Goal: Information Seeking & Learning: Learn about a topic

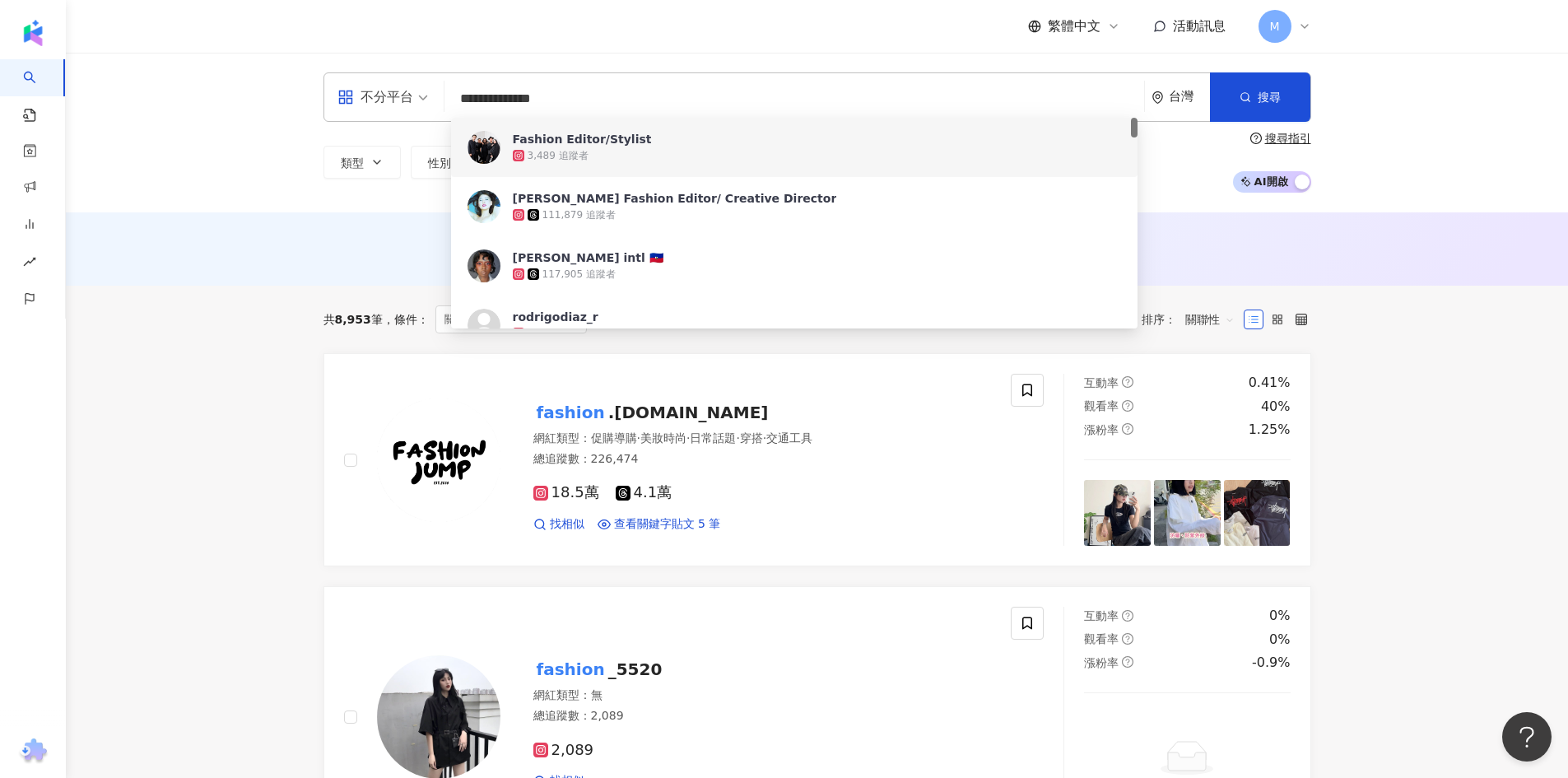
click at [302, 233] on div "AI 推薦 ： 無結果，請嘗試搜尋其他語言關鍵字或條件" at bounding box center [817, 249] width 1502 height 74
drag, startPoint x: 556, startPoint y: 97, endPoint x: 378, endPoint y: 90, distance: 178.1
click at [378, 90] on div "**********" at bounding box center [818, 98] width 988 height 50
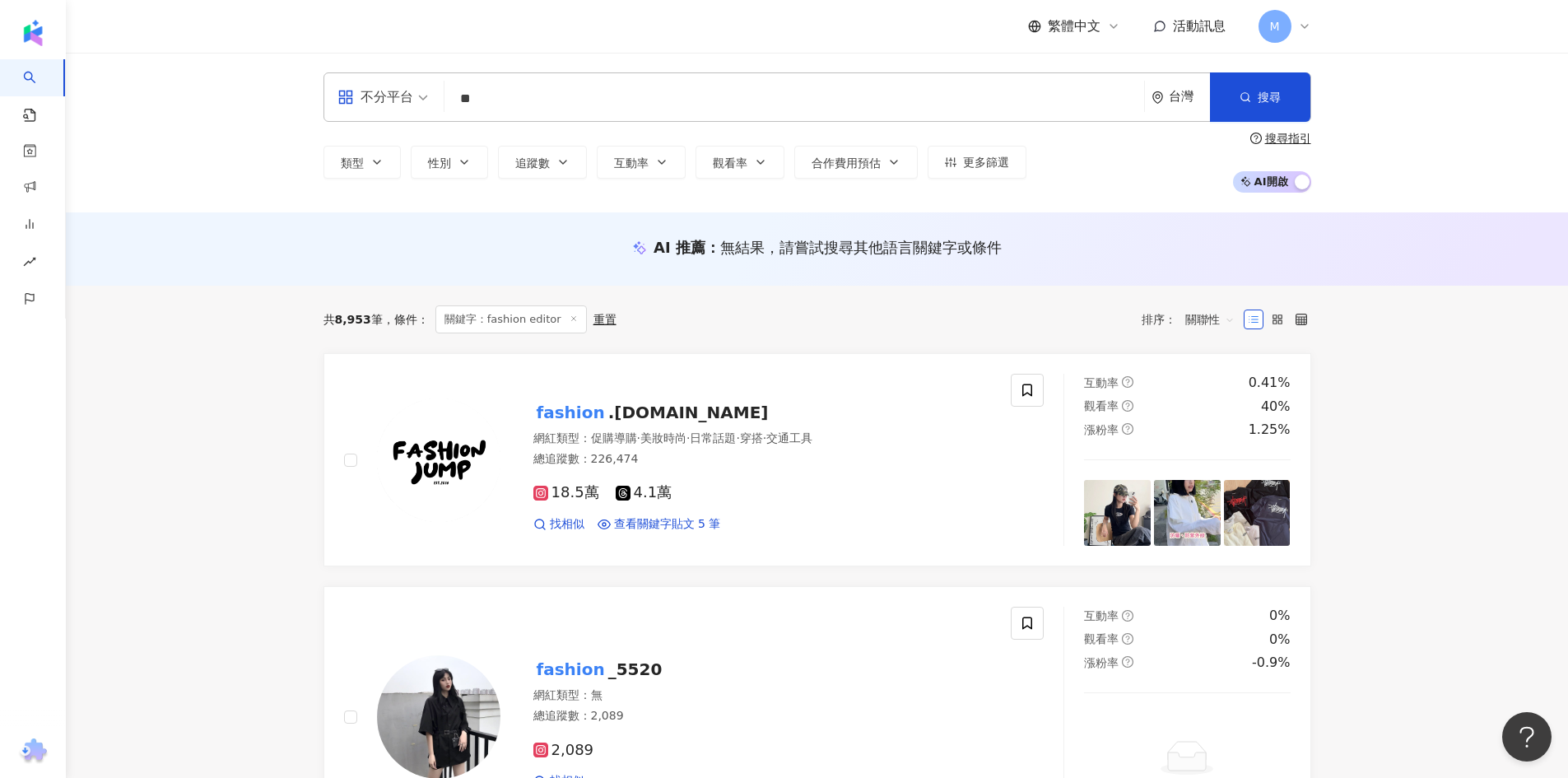
type input "*"
click at [391, 156] on button "類型" at bounding box center [362, 162] width 78 height 33
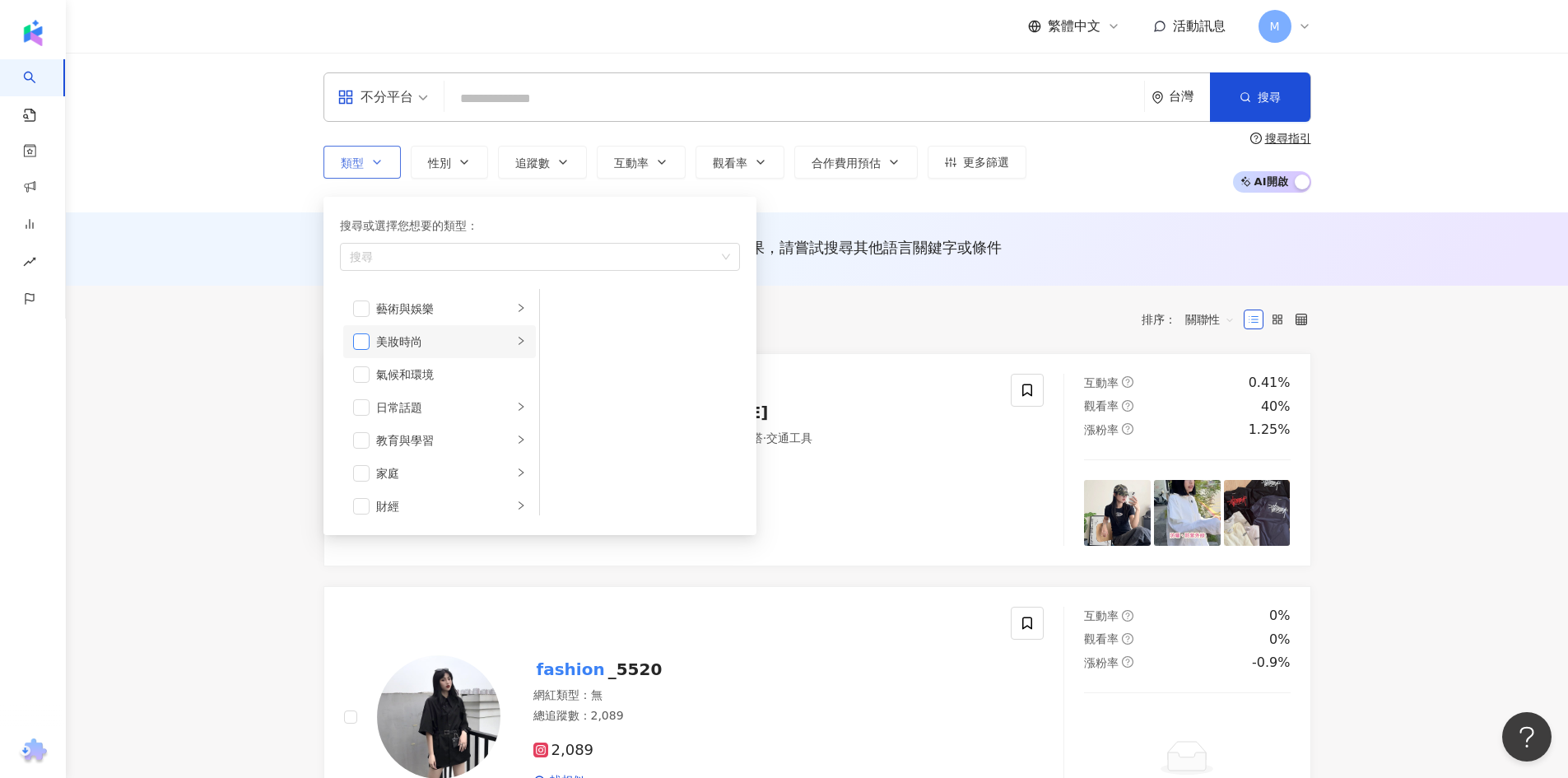
click at [359, 344] on span "button" at bounding box center [361, 341] width 16 height 16
click at [440, 167] on span "性別" at bounding box center [439, 163] width 23 height 13
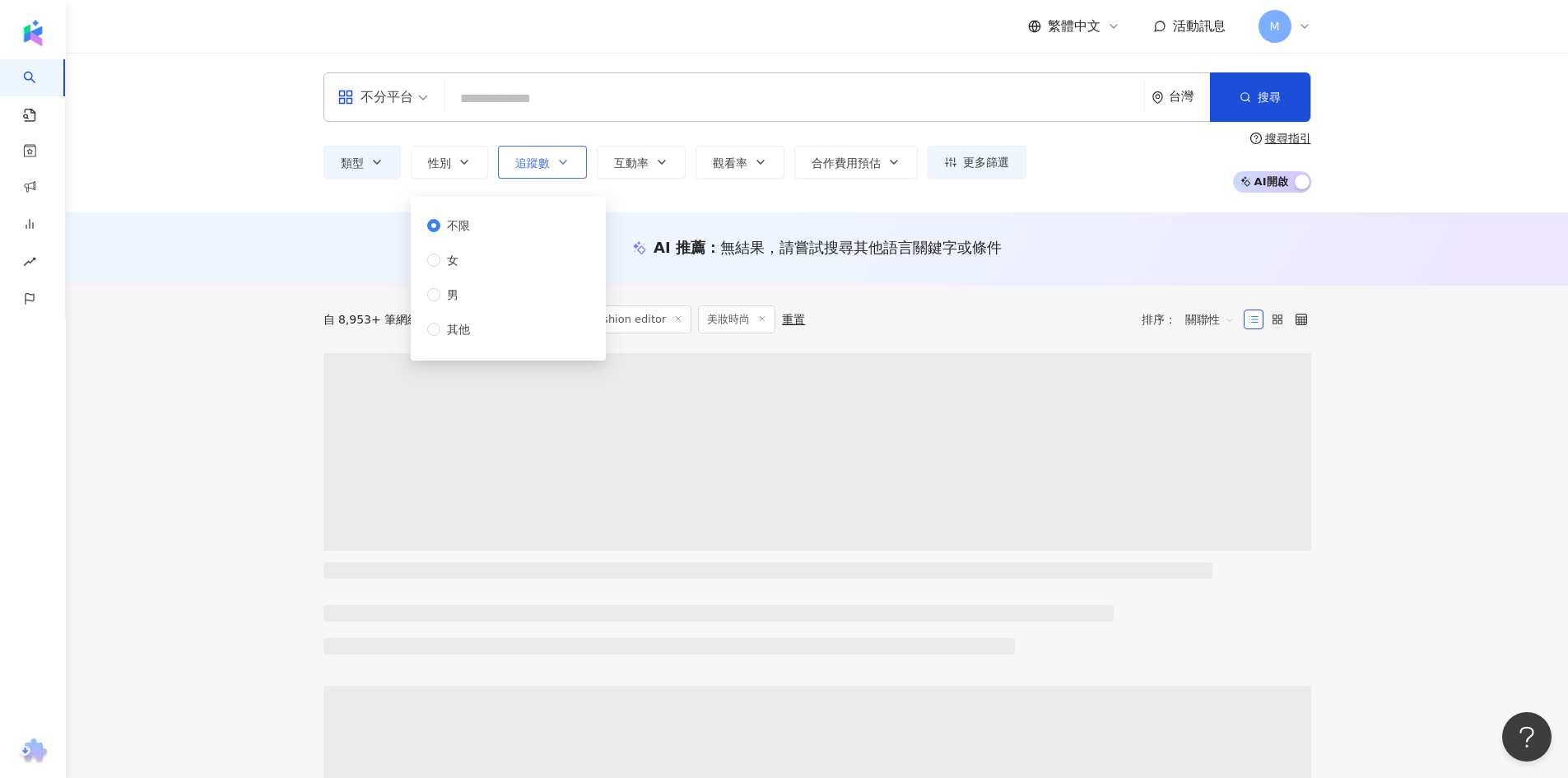
click at [535, 167] on span "追蹤數" at bounding box center [532, 163] width 34 height 13
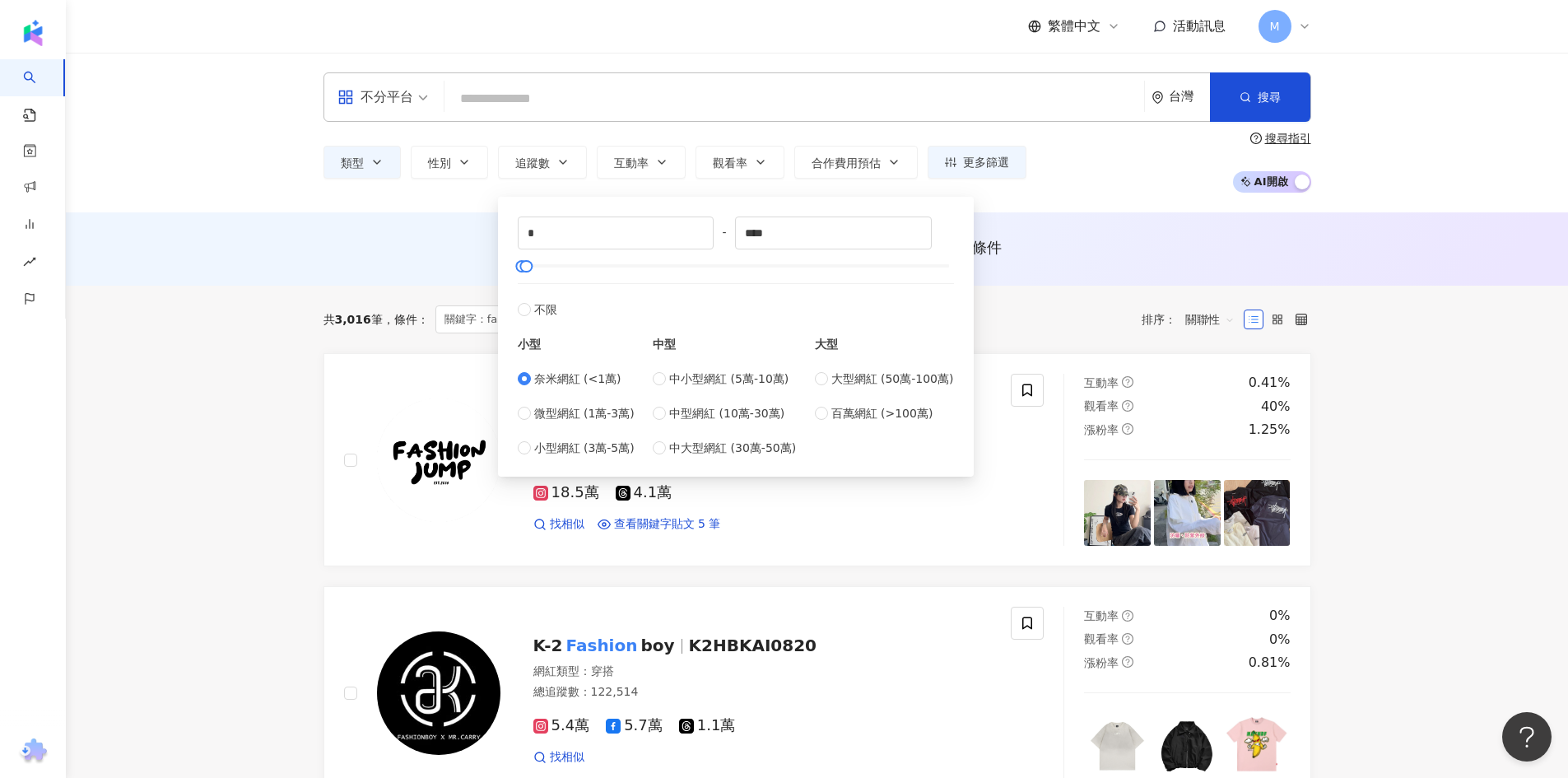
type input "****"
click at [1144, 186] on div "類型 性別 追蹤數 互動率 觀看率 合作費用預估 更多篩選 不限 女 男 其他 * - **** 不限 小型 奈米網紅 (<1萬) 微型網紅 (1萬-3萬) …" at bounding box center [818, 163] width 988 height 61
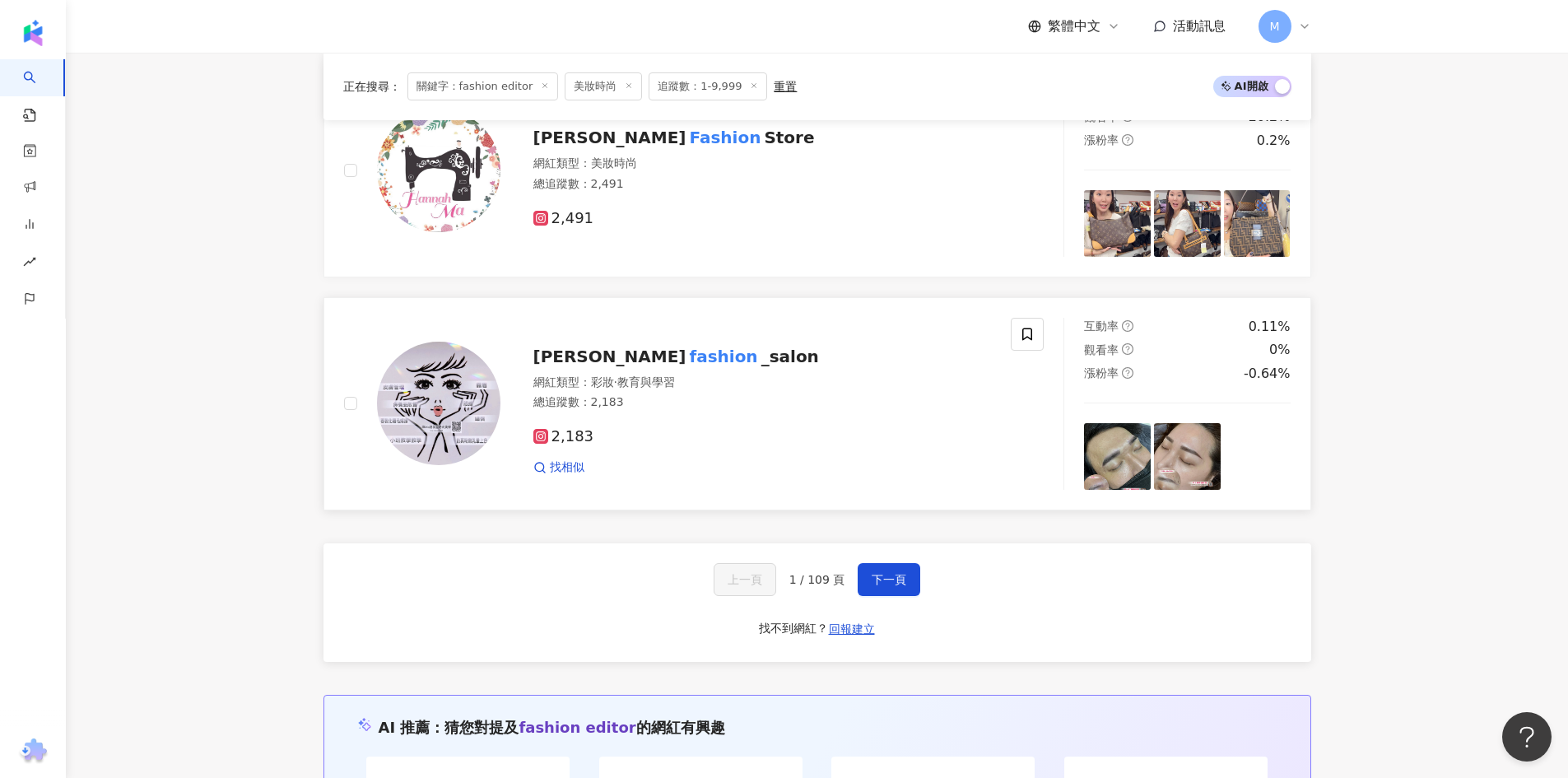
scroll to position [2634, 0]
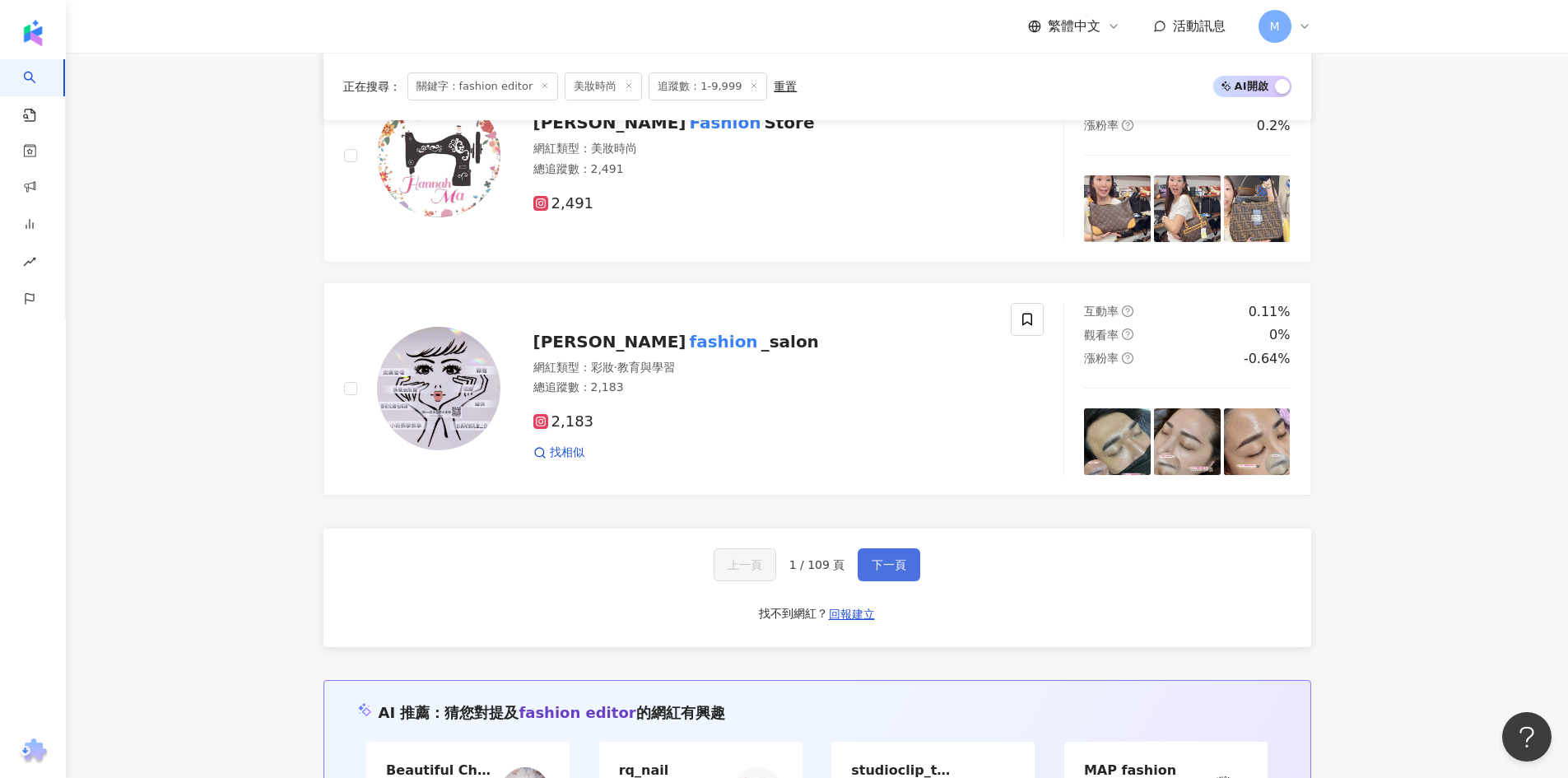
click at [907, 560] on button "下一頁" at bounding box center [888, 565] width 62 height 33
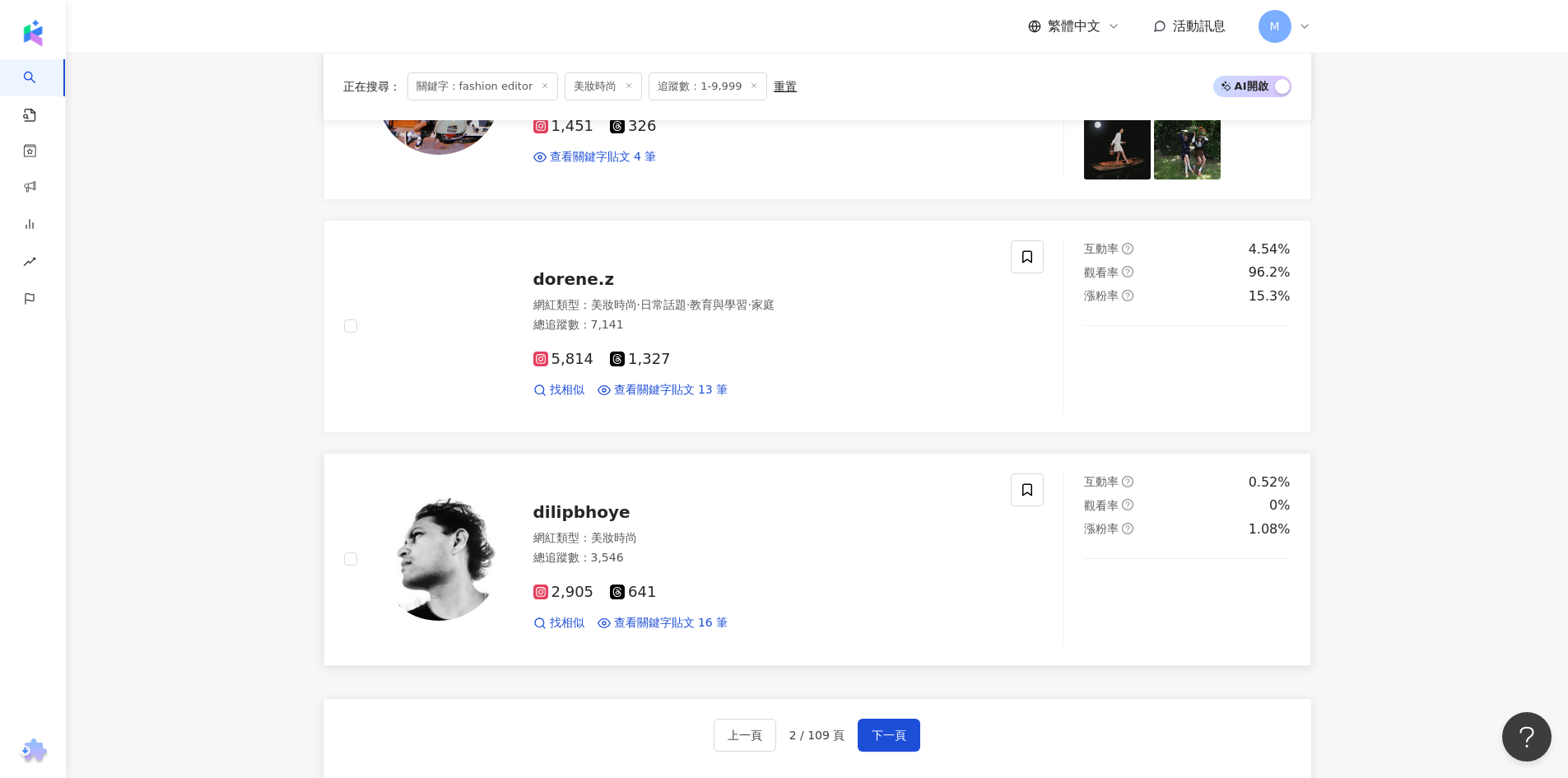
scroll to position [2469, 0]
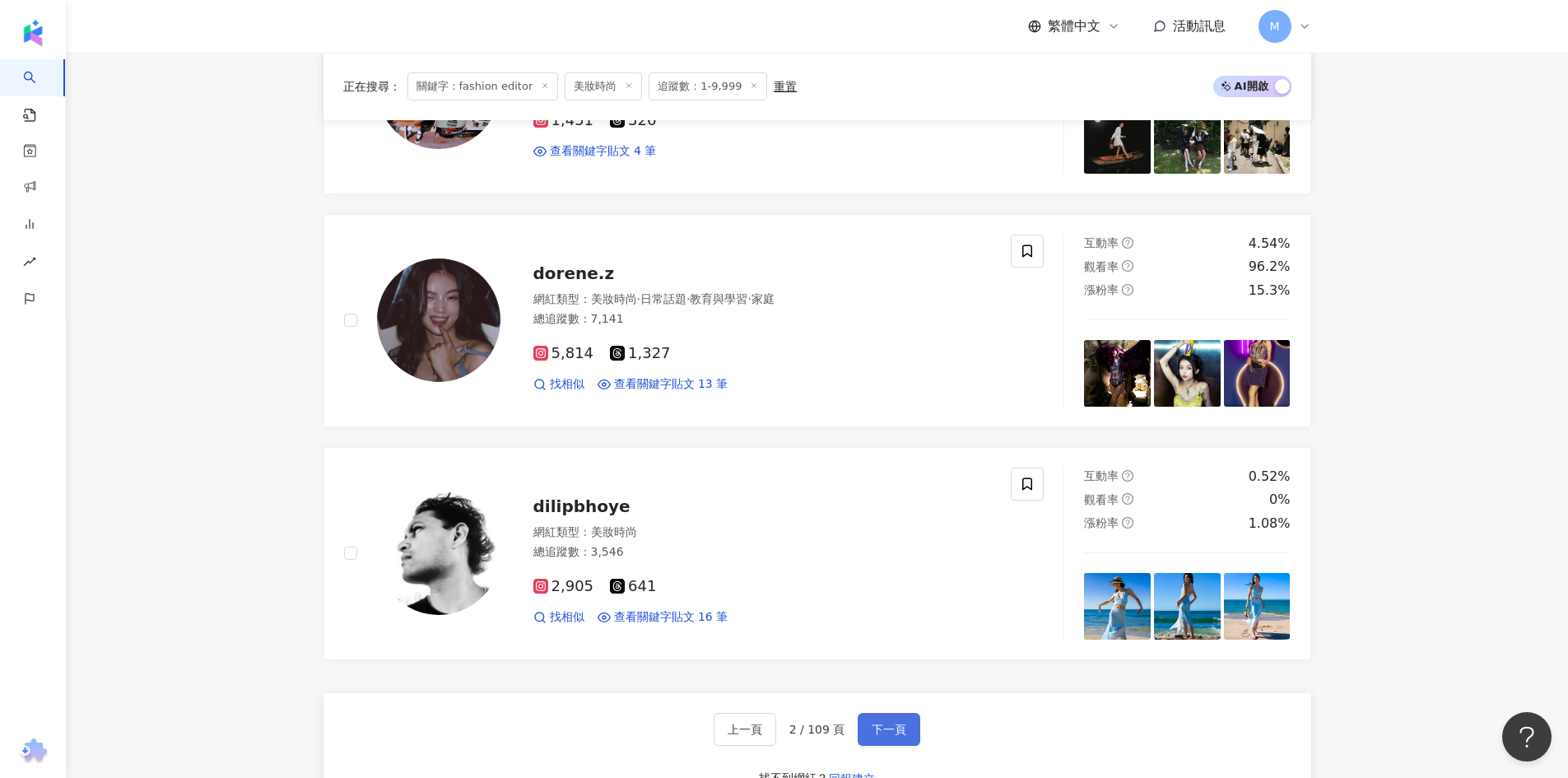
click at [880, 722] on span "下一頁" at bounding box center [889, 729] width 34 height 13
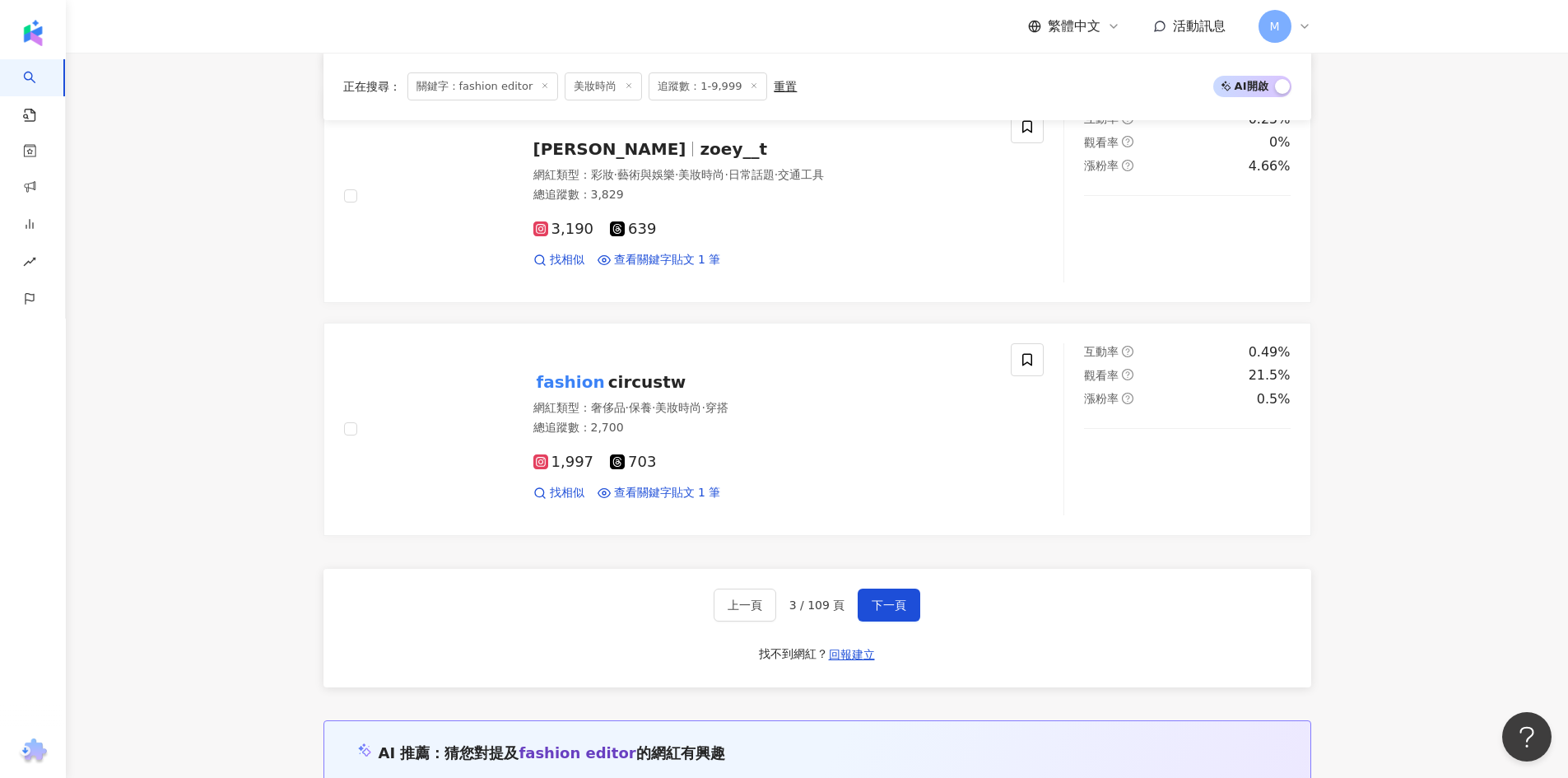
scroll to position [3045, 0]
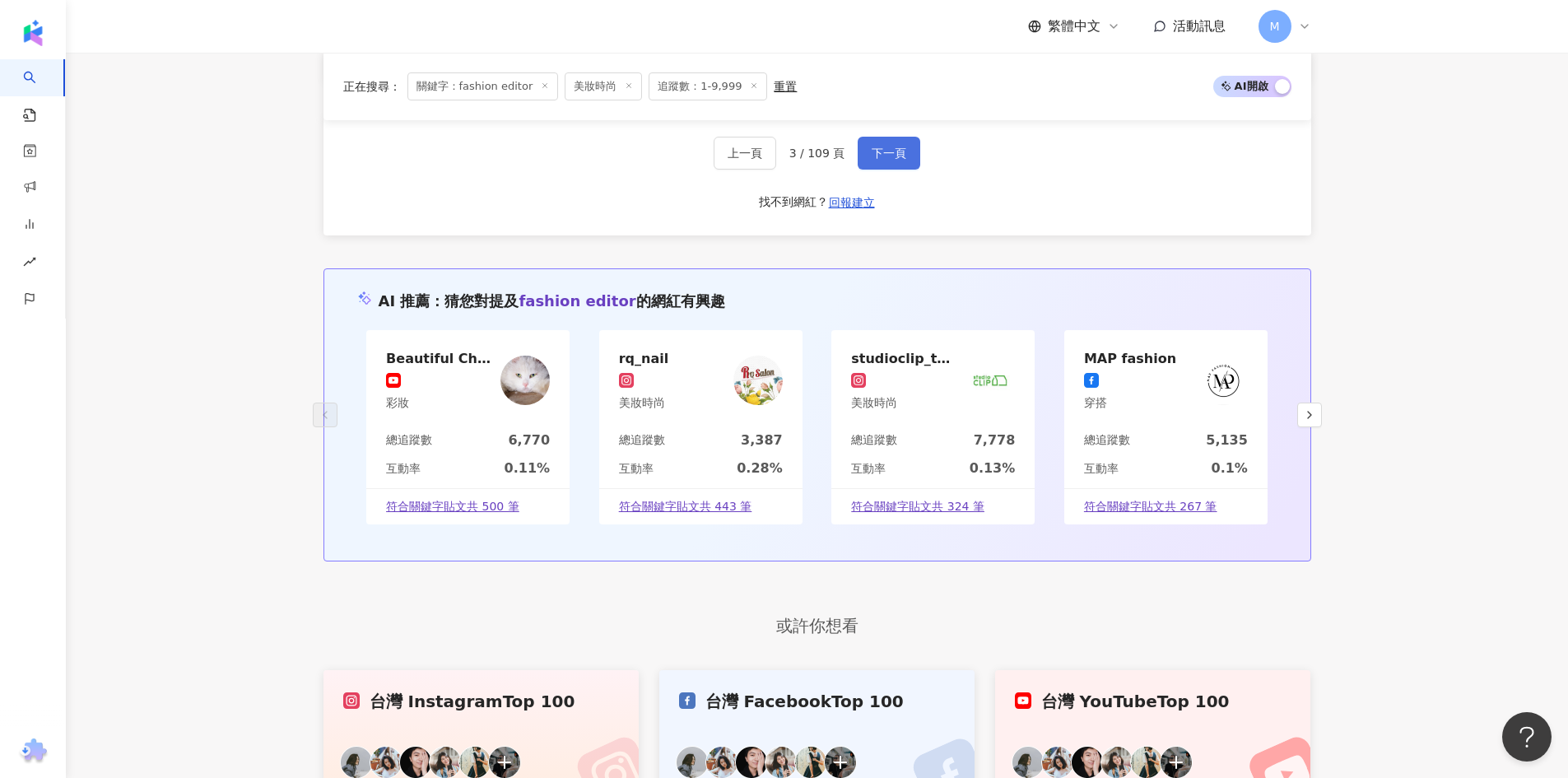
click at [874, 148] on span "下一頁" at bounding box center [889, 153] width 34 height 13
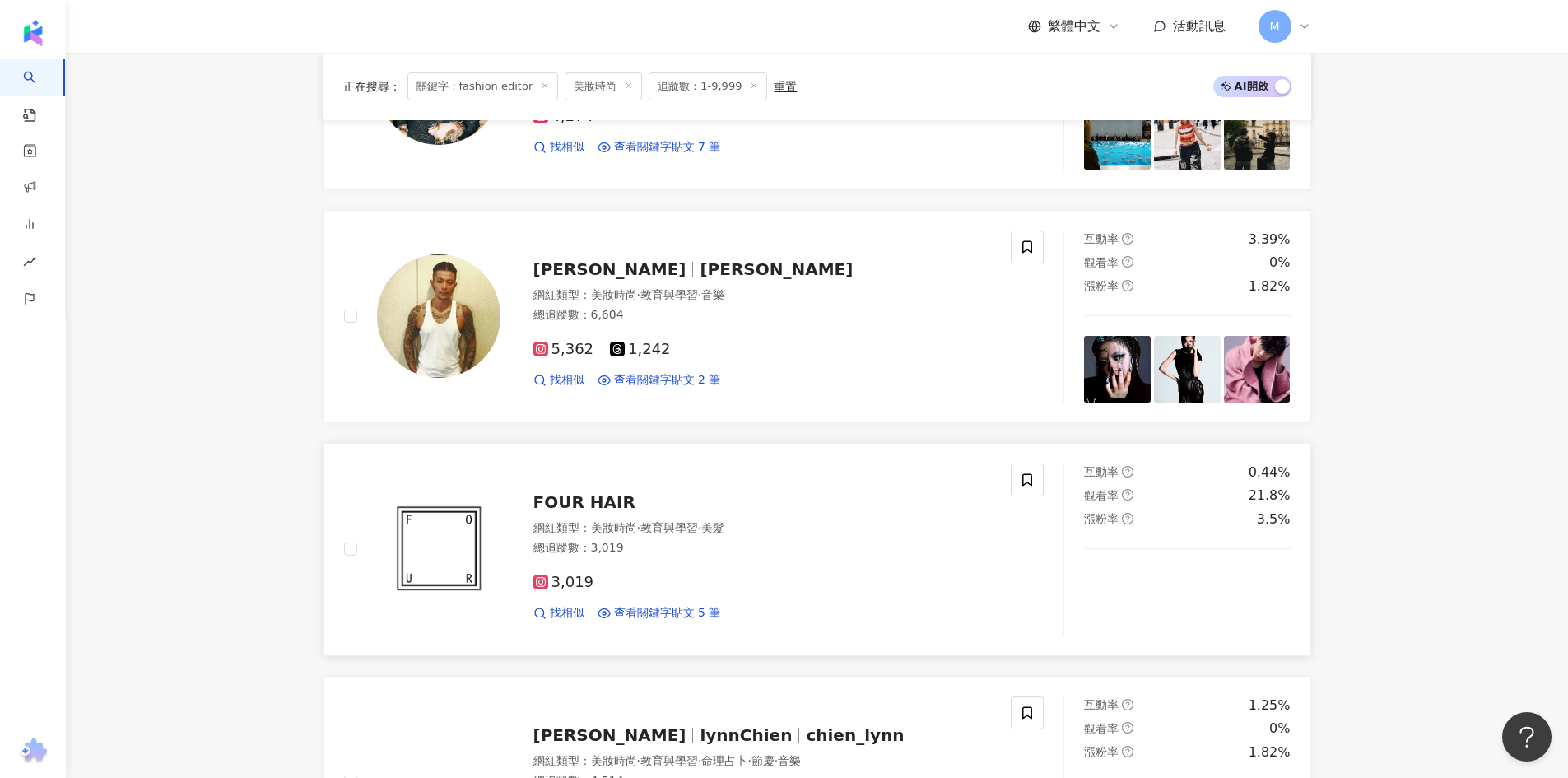
scroll to position [1975, 0]
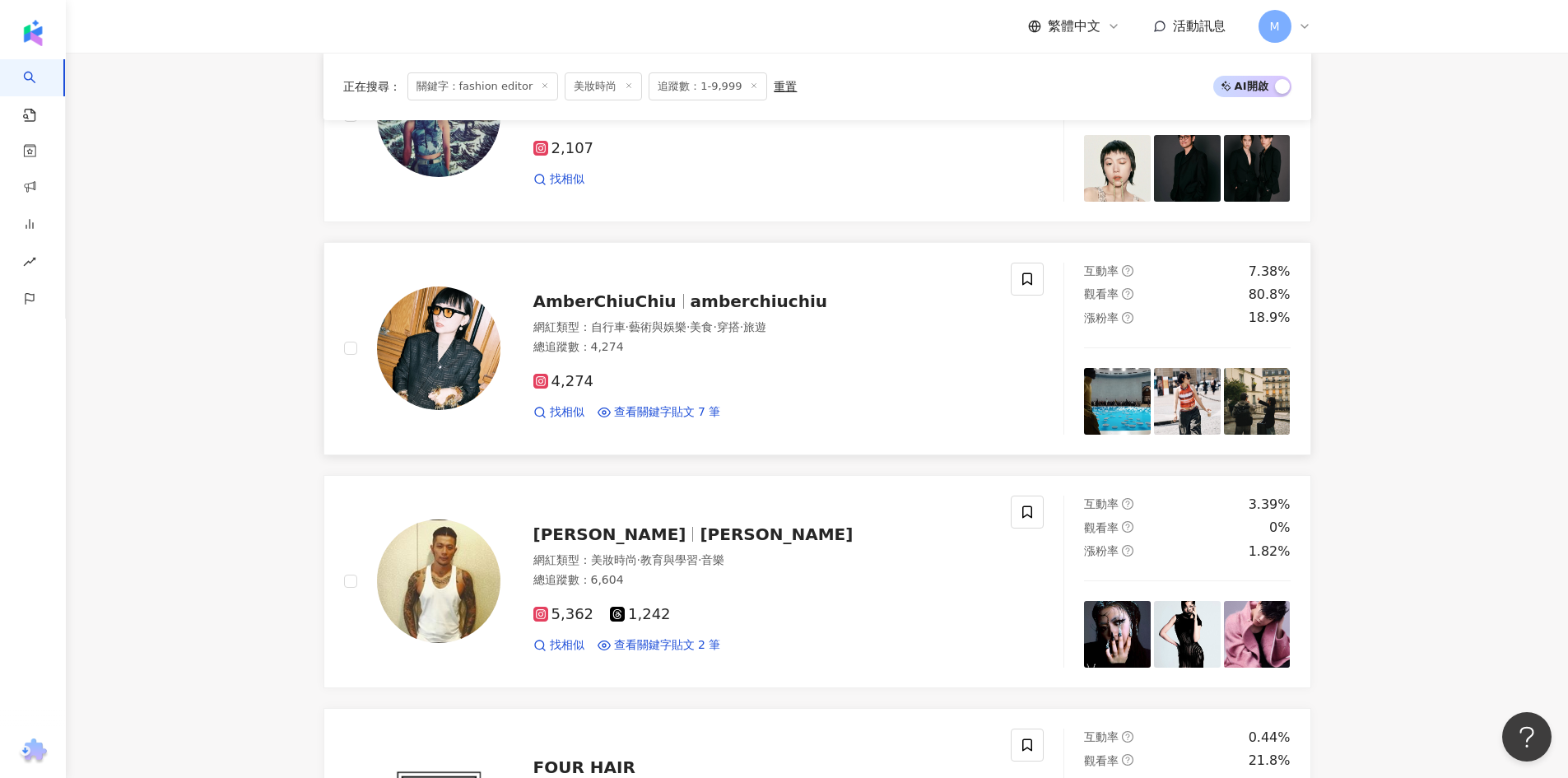
click at [572, 306] on span "AmberChiuChiu" at bounding box center [605, 300] width 144 height 20
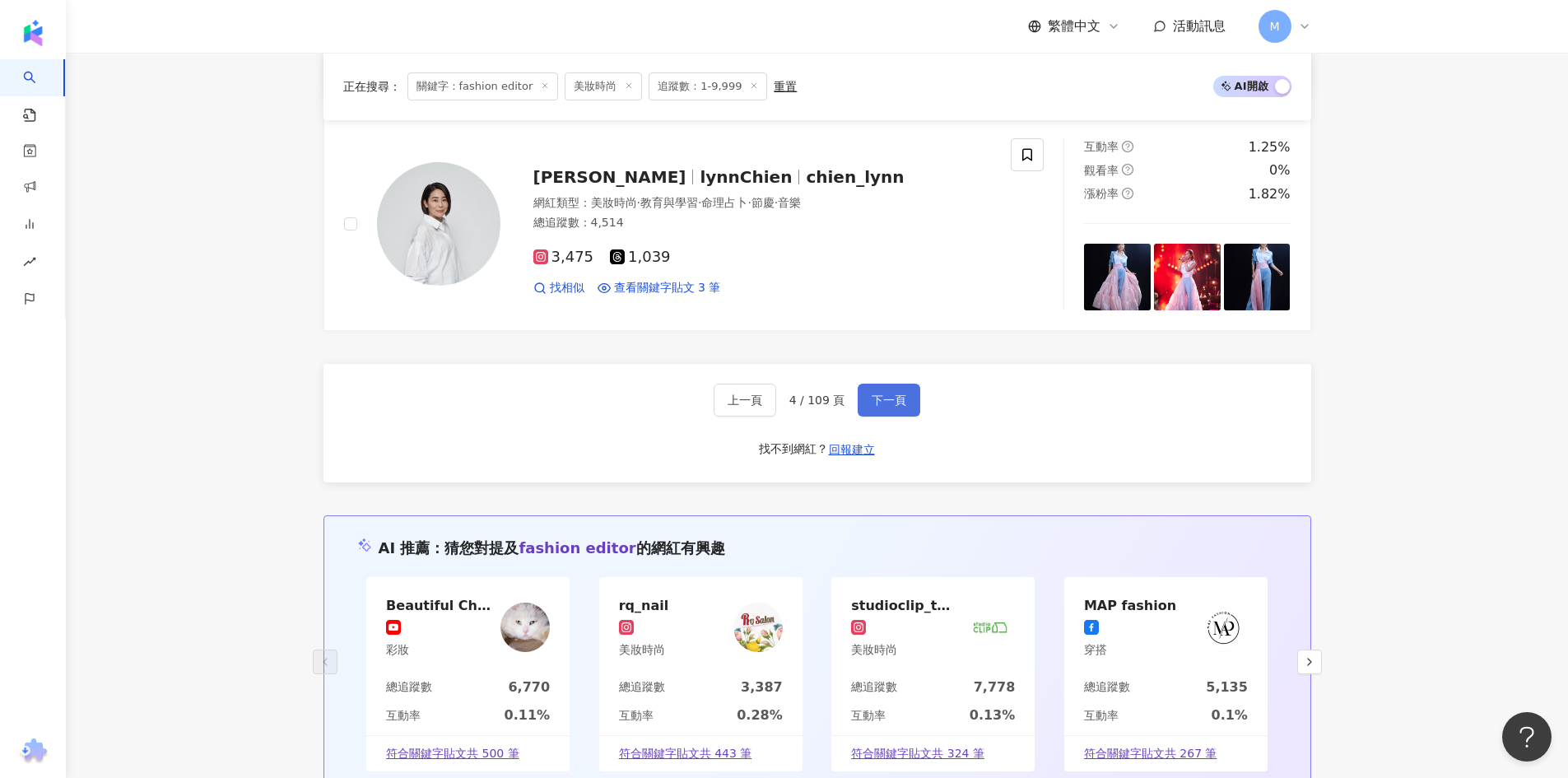
click at [876, 390] on button "下一頁" at bounding box center [888, 400] width 62 height 33
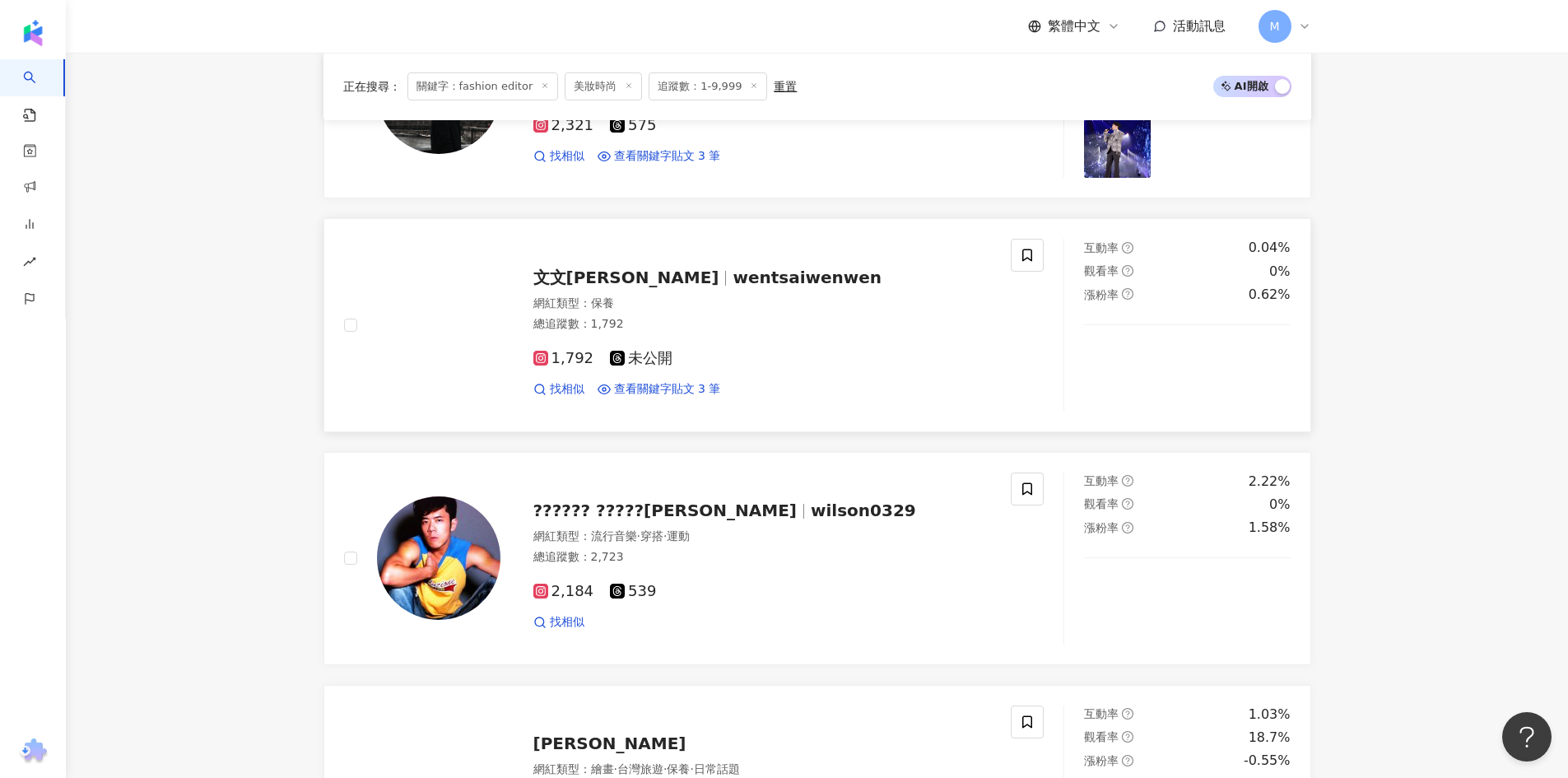
scroll to position [1070, 0]
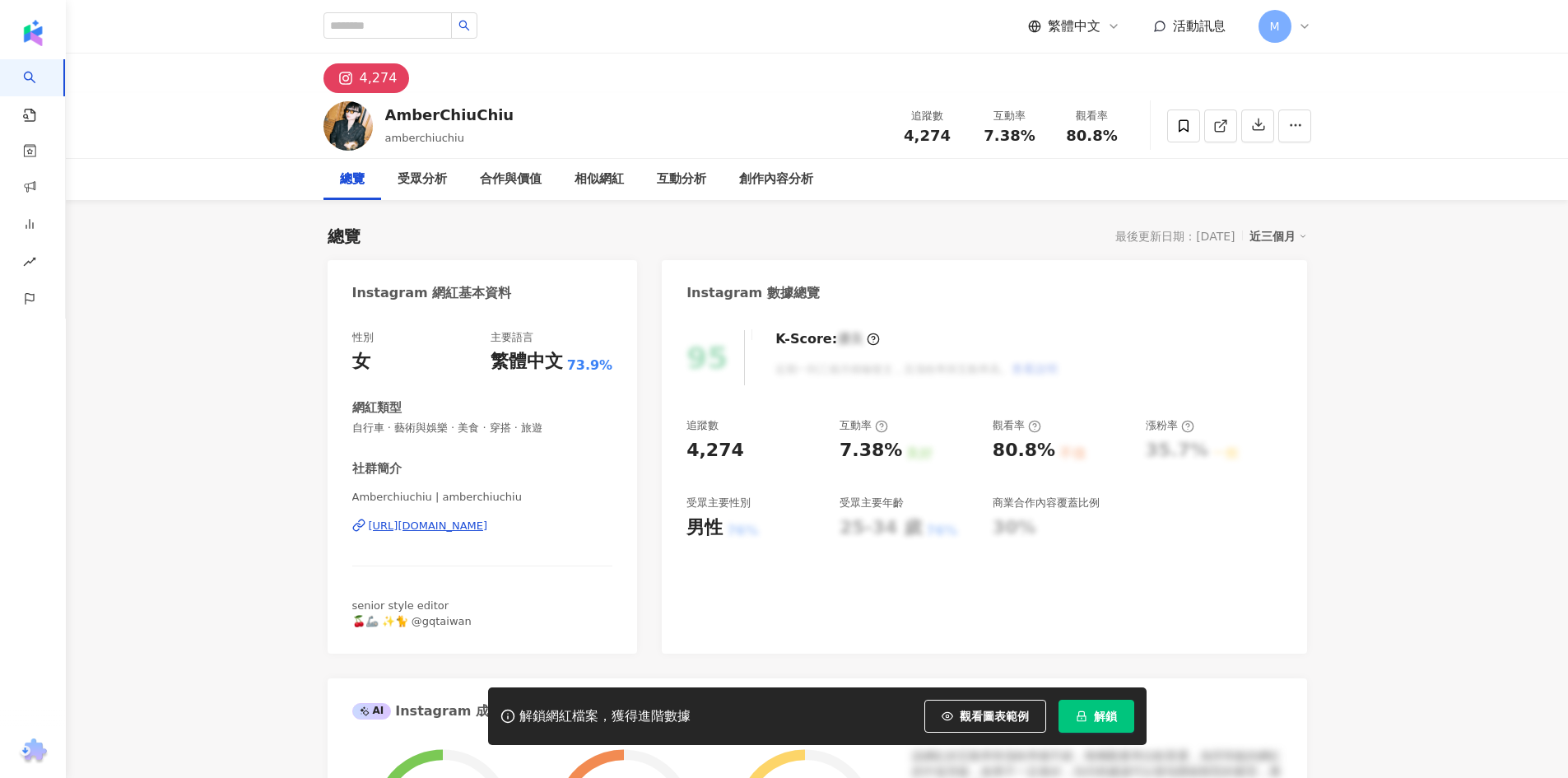
click at [488, 525] on div "[URL][DOMAIN_NAME]" at bounding box center [428, 525] width 120 height 14
